Goal: Transaction & Acquisition: Purchase product/service

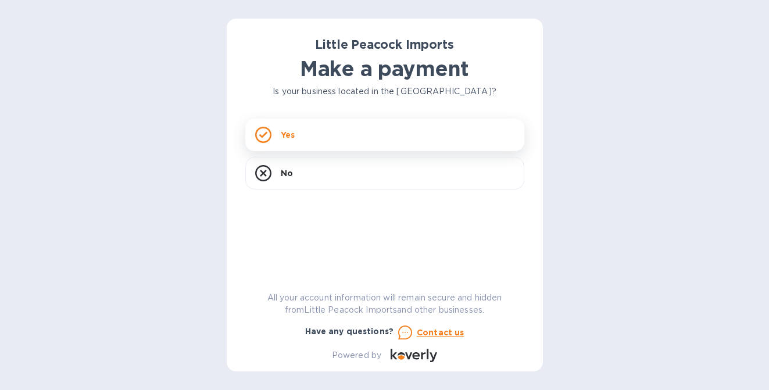
click at [359, 139] on div "Yes" at bounding box center [384, 135] width 279 height 33
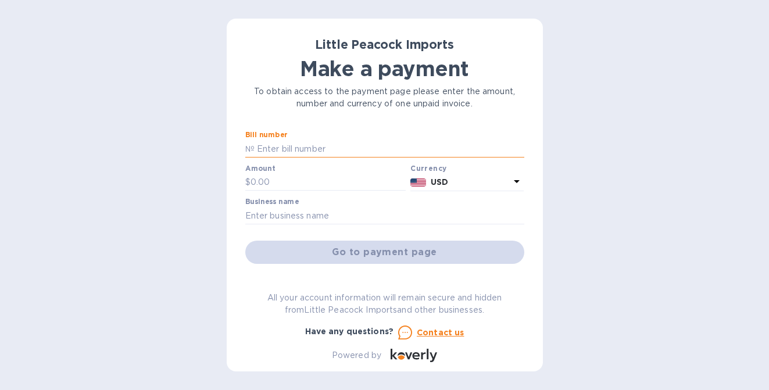
click at [332, 149] on input "text" at bounding box center [390, 148] width 270 height 17
paste input "LP2509097"
type input "LP2509097"
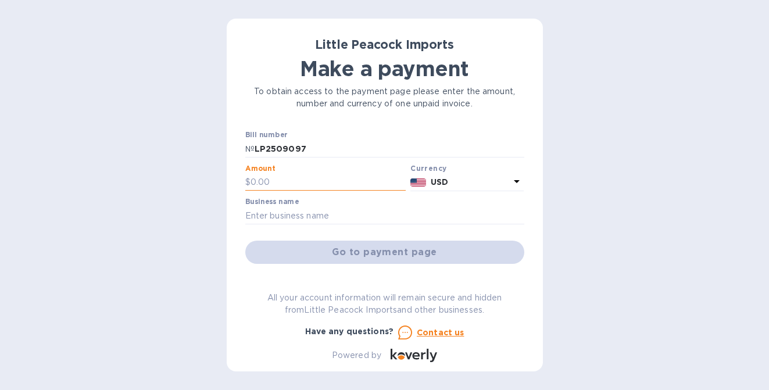
click at [288, 182] on input "text" at bounding box center [328, 182] width 156 height 17
type input "84.00"
click at [196, 180] on div "Little Peacock Imports Make a payment To obtain access to the payment page plea…" at bounding box center [384, 195] width 769 height 390
click at [377, 221] on input "text" at bounding box center [384, 215] width 279 height 17
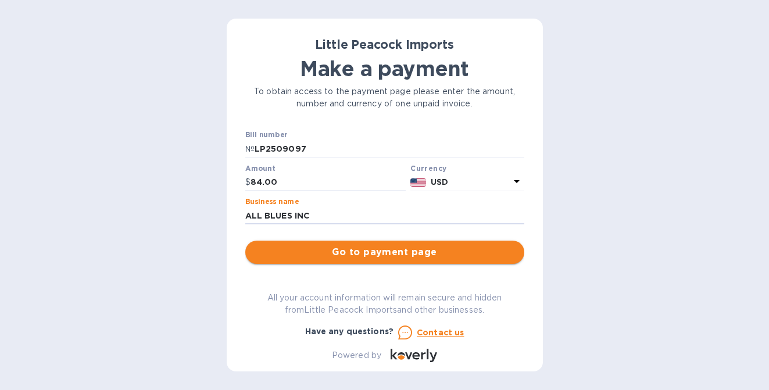
type input "ALL BLUES INC"
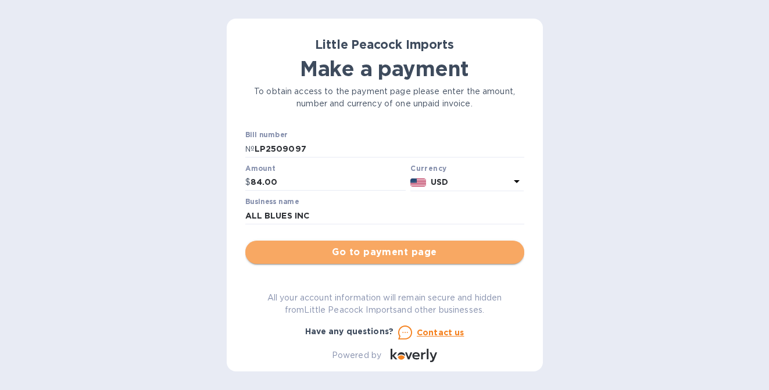
click at [423, 253] on span "Go to payment page" at bounding box center [385, 252] width 260 height 14
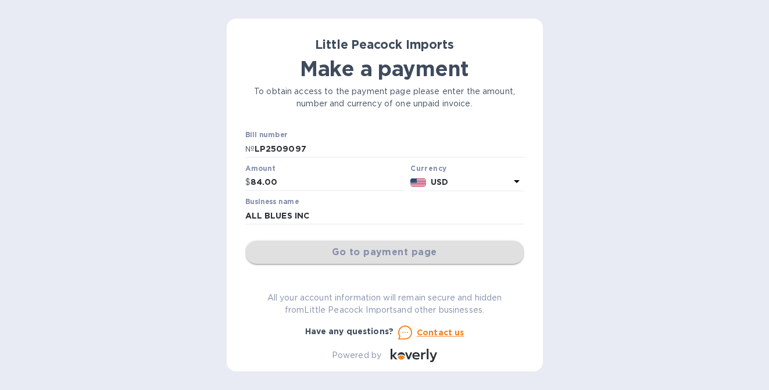
click at [423, 253] on html "Little Peacock Imports Make a payment To obtain access to the payment page plea…" at bounding box center [384, 195] width 769 height 390
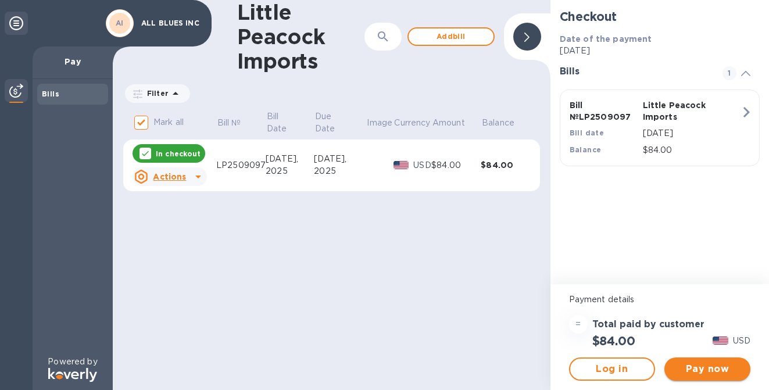
click at [716, 370] on span "Pay now" at bounding box center [707, 369] width 67 height 14
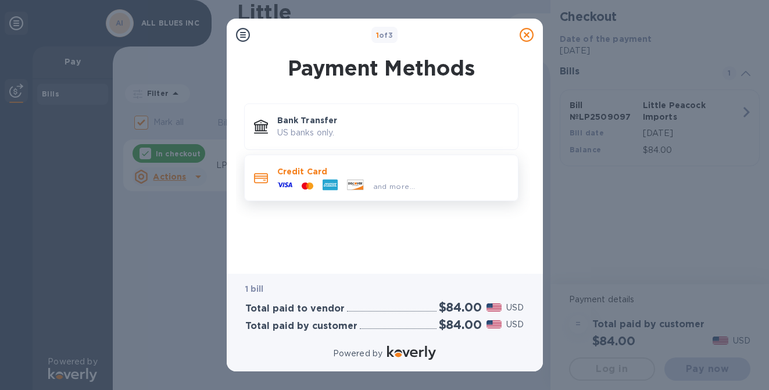
click at [302, 185] on icon at bounding box center [305, 185] width 6 height 7
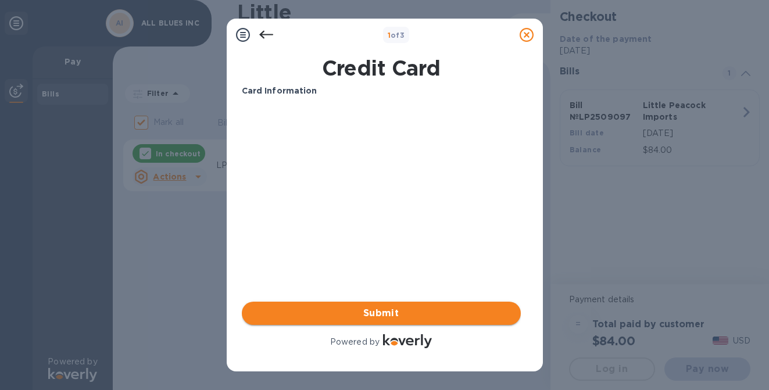
click at [382, 316] on span "Submit" at bounding box center [381, 313] width 260 height 14
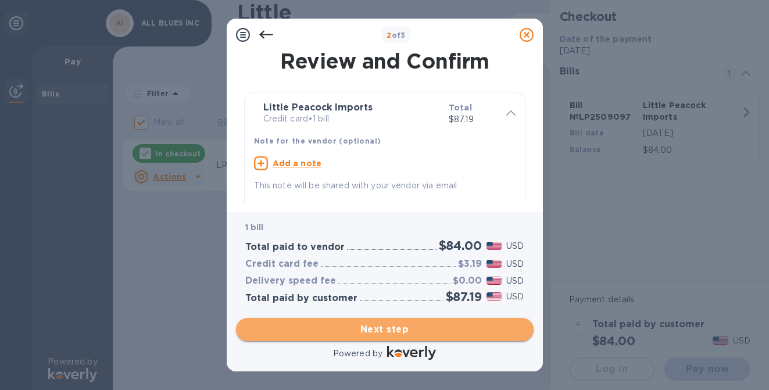
click at [385, 332] on span "Next step" at bounding box center [384, 330] width 279 height 14
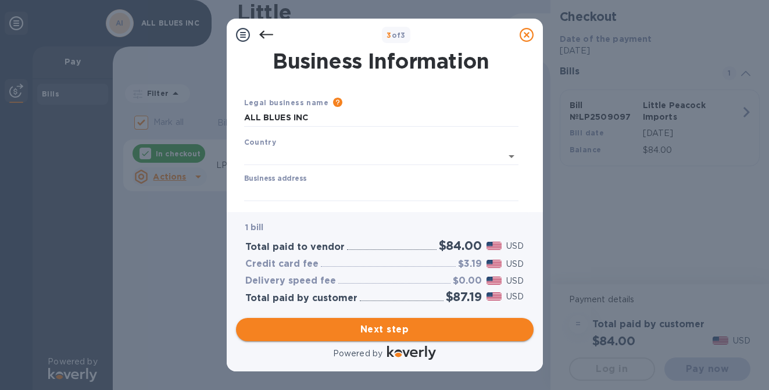
type input "[GEOGRAPHIC_DATA]"
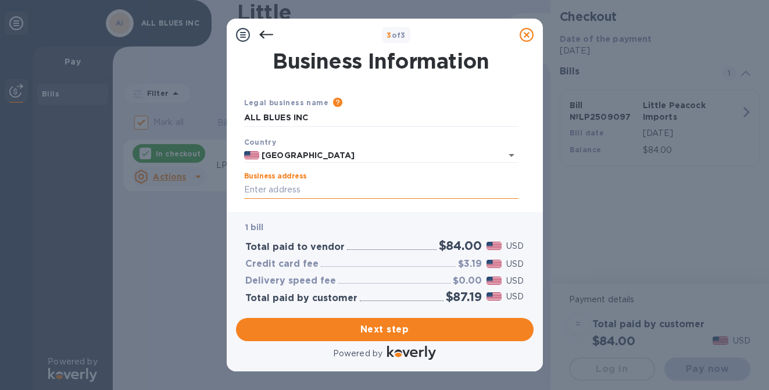
click at [334, 195] on input "Business address" at bounding box center [381, 189] width 274 height 17
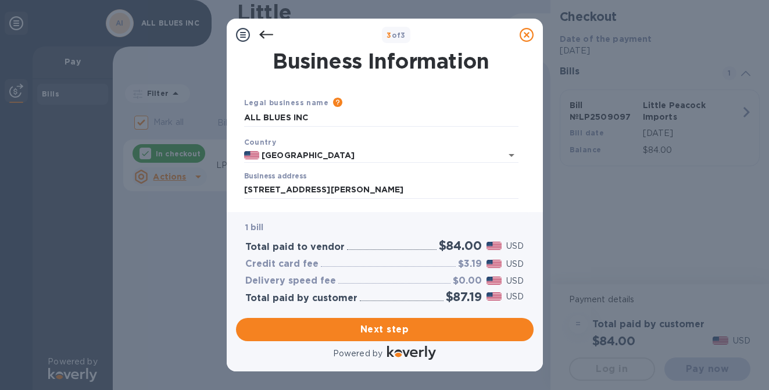
type input "[STREET_ADDRESS][PERSON_NAME]"
type input "[US_STATE]"
type input "NY"
type input "10013"
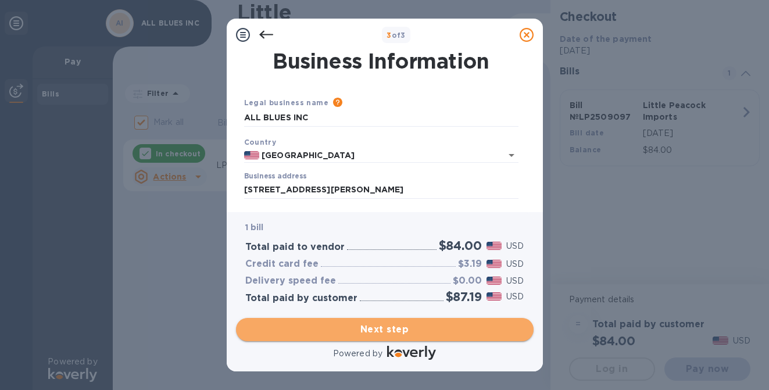
click at [366, 327] on span "Next step" at bounding box center [384, 330] width 279 height 14
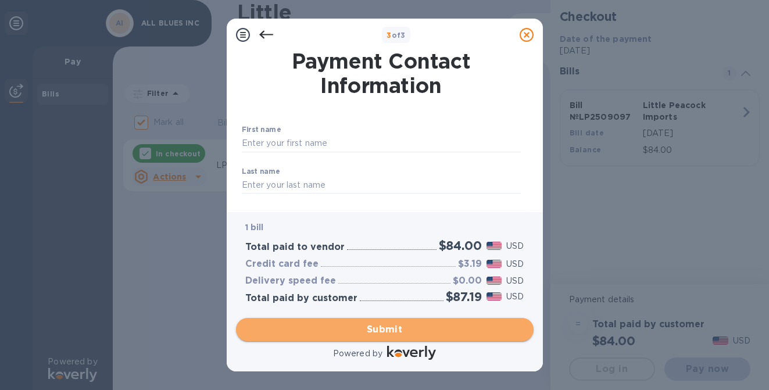
click at [445, 334] on span "Submit" at bounding box center [384, 330] width 279 height 14
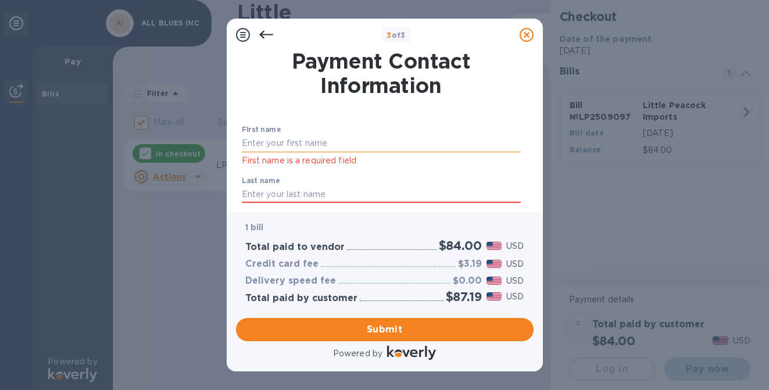
click at [335, 145] on input "text" at bounding box center [381, 143] width 279 height 17
type input "YUJI"
type input "FUKUSHIMA"
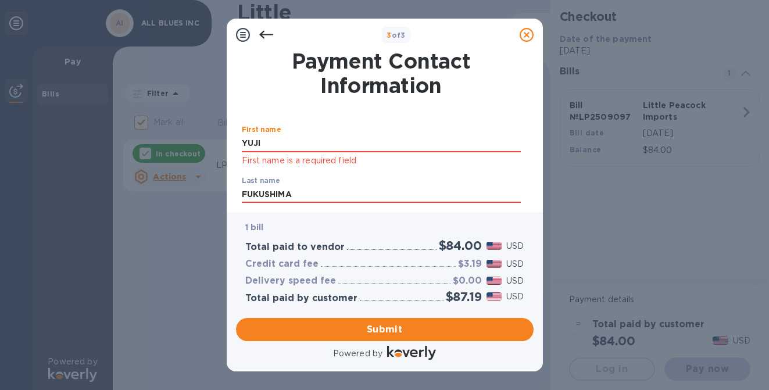
type input "[EMAIL_ADDRESS][DOMAIN_NAME]"
click at [370, 333] on span "Submit" at bounding box center [384, 330] width 279 height 14
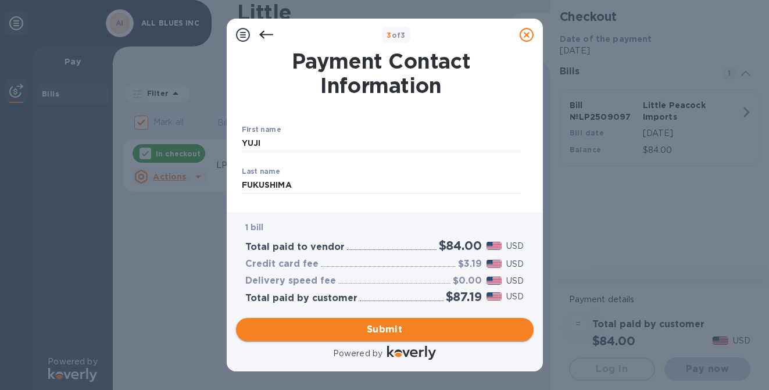
click at [436, 328] on span "Submit" at bounding box center [384, 330] width 279 height 14
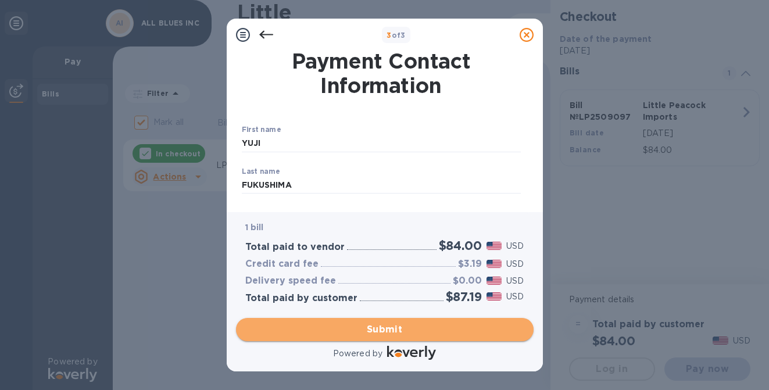
click at [366, 329] on span "Submit" at bounding box center [384, 330] width 279 height 14
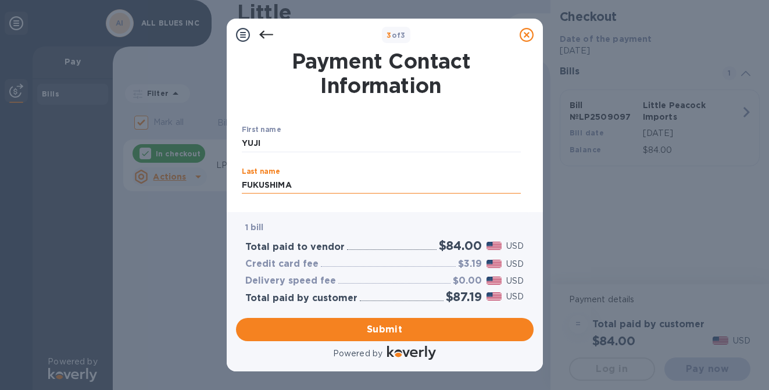
click at [312, 180] on input "FUKUSHIMA" at bounding box center [381, 185] width 279 height 17
click at [314, 145] on input "YUJI" at bounding box center [381, 143] width 279 height 17
click at [227, 210] on div "Payment Contact Information First name [PERSON_NAME] ​ Last name FUKUSHIMA ​ Ph…" at bounding box center [385, 131] width 316 height 161
click at [418, 307] on div "1 bill Total paid to vendor $84.00 USD Credit card fee $3.19 USD Delivery speed…" at bounding box center [385, 262] width 298 height 101
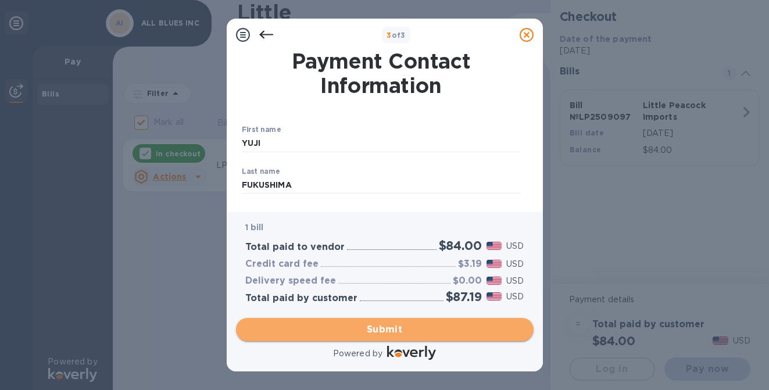
click at [410, 337] on button "Submit" at bounding box center [385, 329] width 298 height 23
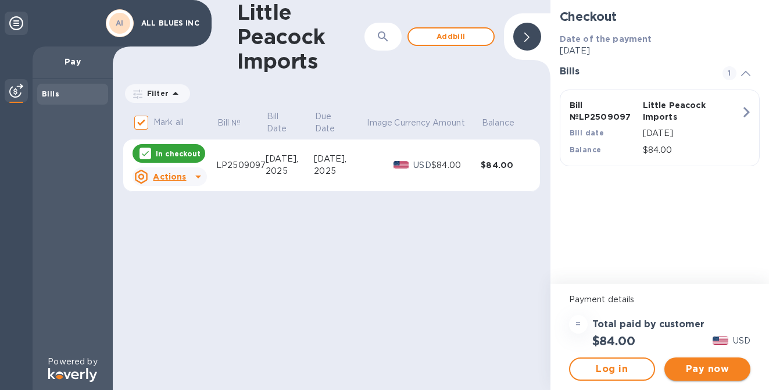
click at [726, 370] on span "Pay now" at bounding box center [707, 369] width 67 height 14
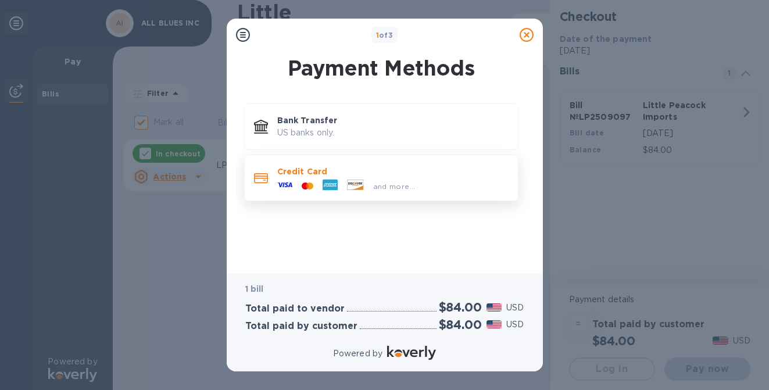
click at [313, 179] on div "and more..." at bounding box center [347, 185] width 148 height 17
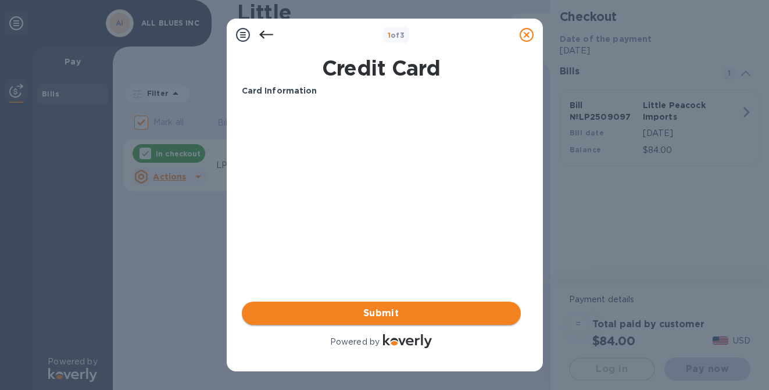
click at [399, 313] on span "Submit" at bounding box center [381, 313] width 260 height 14
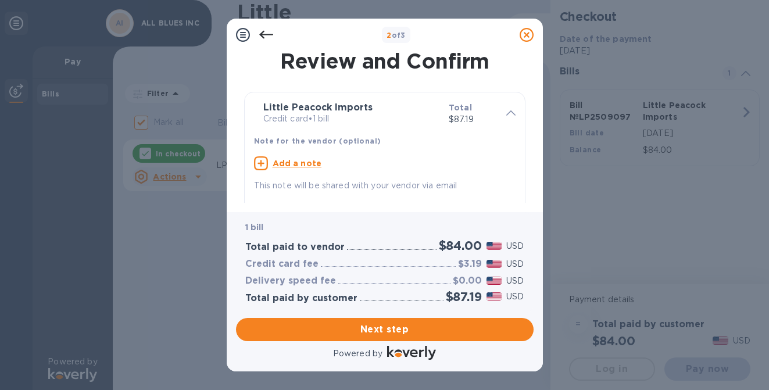
click at [430, 180] on p "This note will be shared with your vendor via email" at bounding box center [385, 186] width 262 height 12
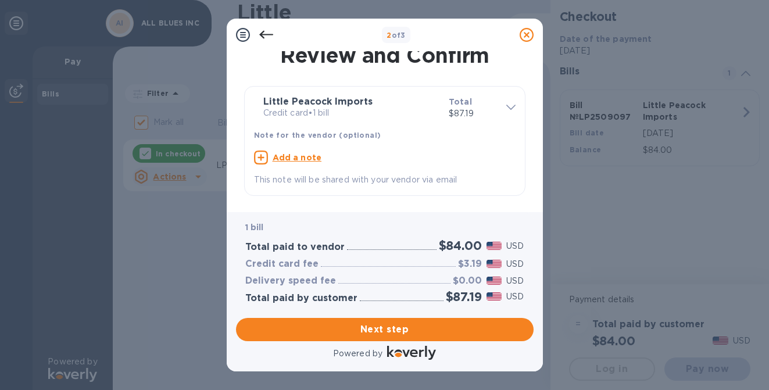
scroll to position [13, 0]
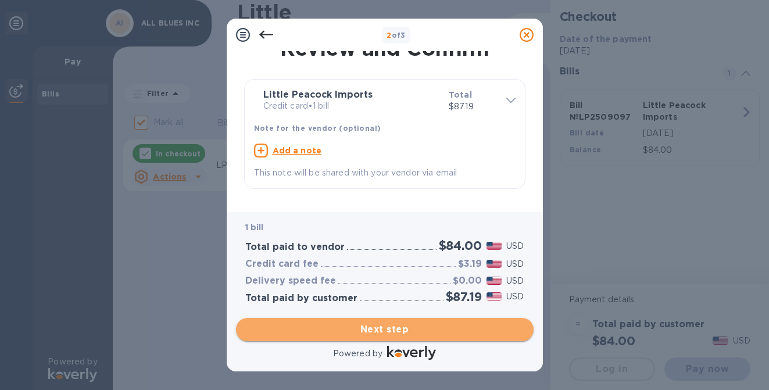
click at [404, 328] on span "Next step" at bounding box center [384, 330] width 279 height 14
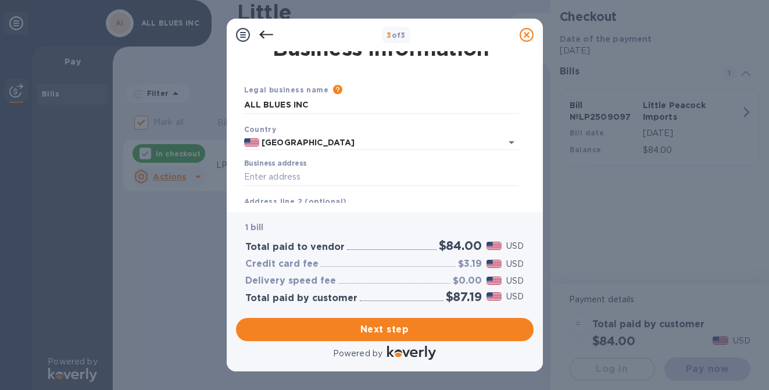
click at [302, 187] on div "Business address" at bounding box center [381, 173] width 284 height 36
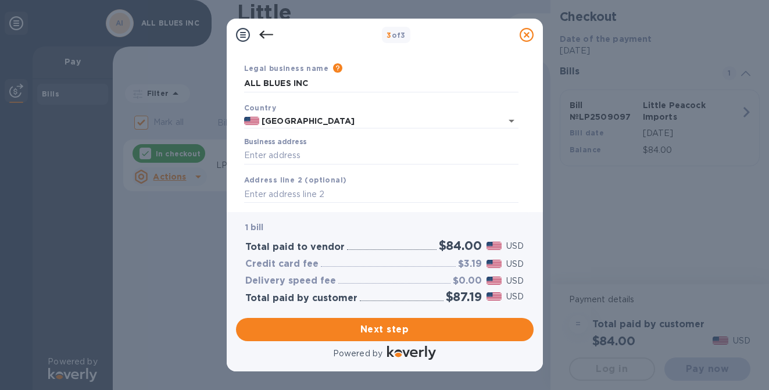
scroll to position [46, 0]
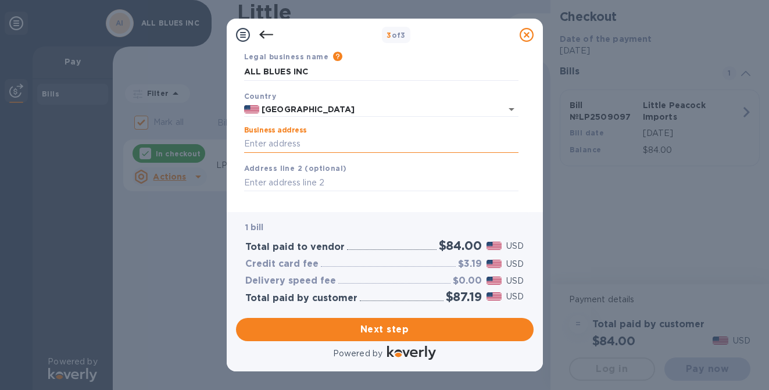
click at [292, 144] on input "Business address" at bounding box center [381, 143] width 274 height 17
type input "[STREET_ADDRESS][PERSON_NAME]"
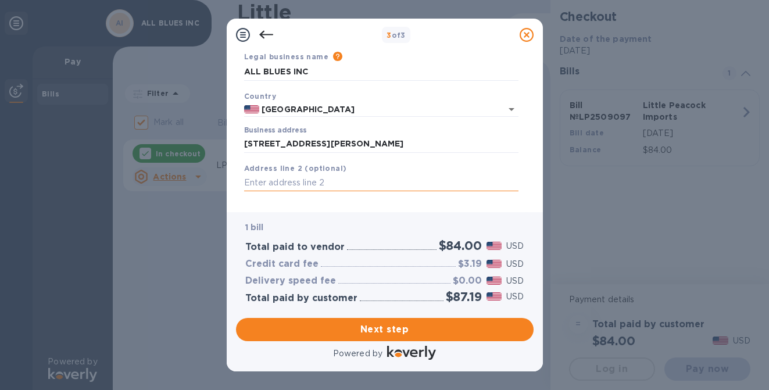
click at [308, 185] on input "text" at bounding box center [381, 182] width 274 height 17
click at [383, 327] on span "Next step" at bounding box center [384, 330] width 279 height 14
click at [395, 331] on span "Next step" at bounding box center [384, 330] width 279 height 14
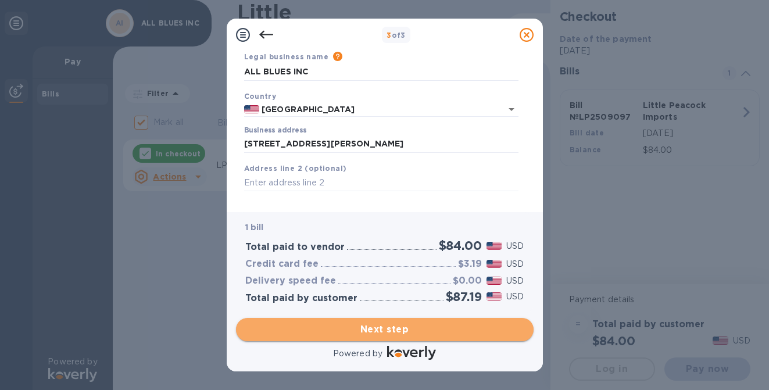
click at [401, 328] on span "Next step" at bounding box center [384, 330] width 279 height 14
